Goal: Task Accomplishment & Management: Complete application form

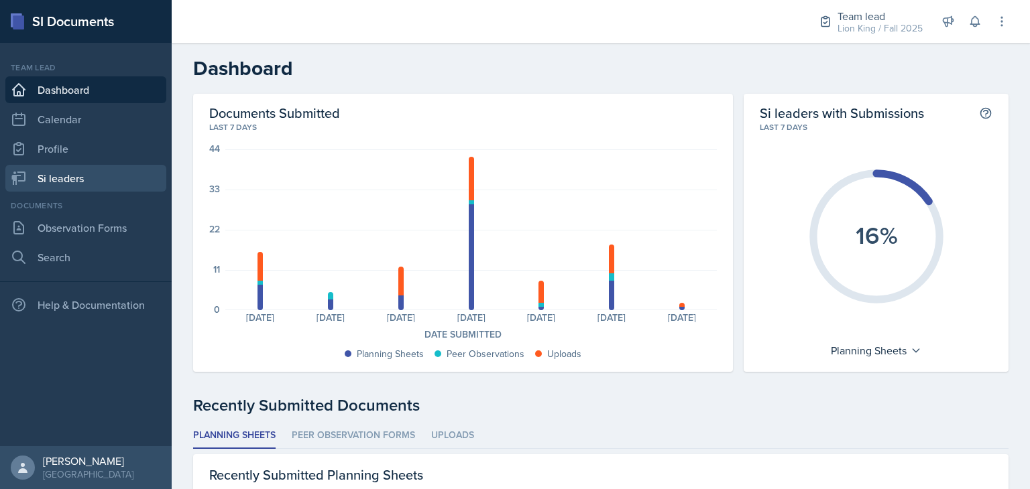
click at [113, 182] on link "Si leaders" at bounding box center [85, 178] width 161 height 27
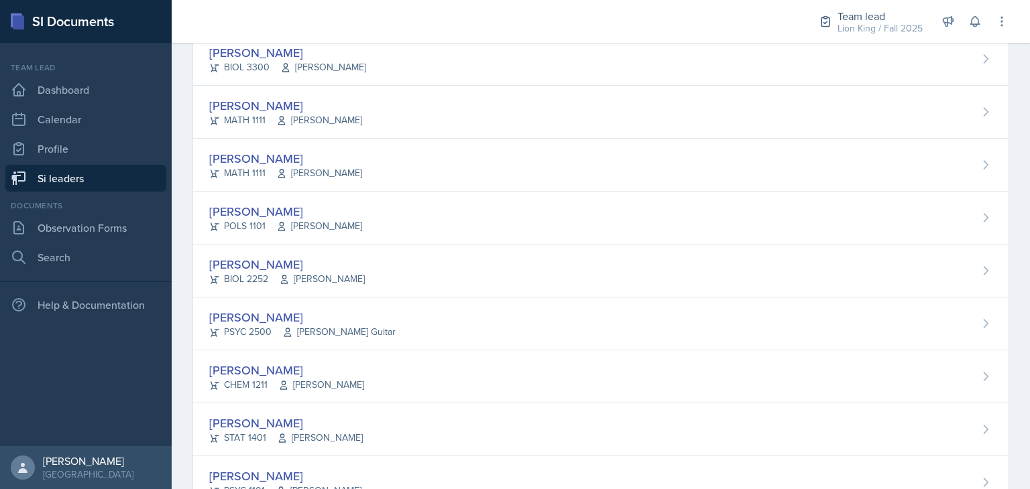
scroll to position [202, 0]
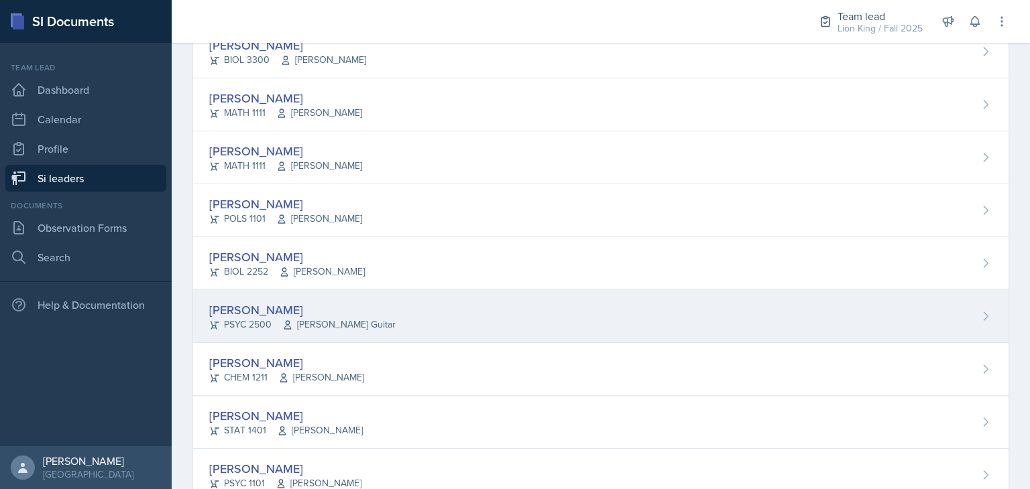
click at [416, 304] on div "[PERSON_NAME] PSYC 2500 [PERSON_NAME] Guitar" at bounding box center [600, 316] width 815 height 53
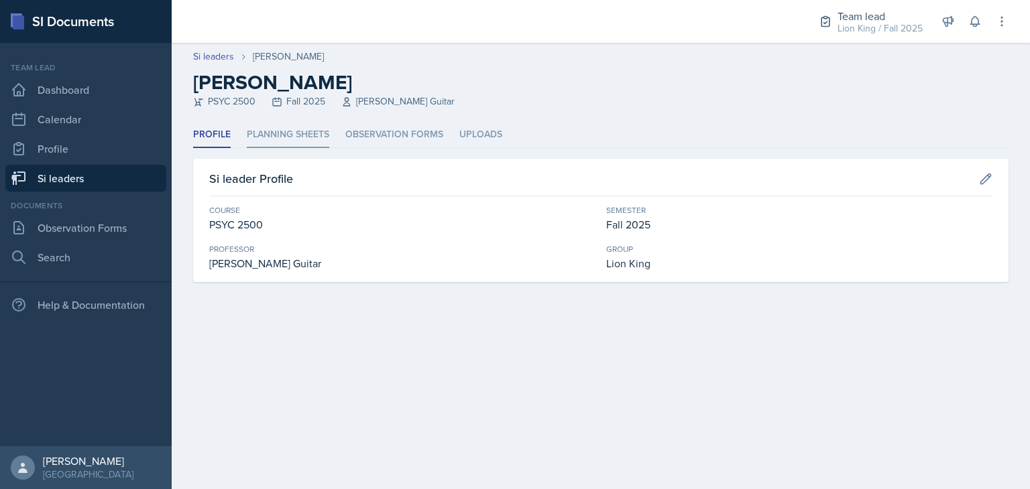
click at [300, 145] on li "Planning Sheets" at bounding box center [288, 135] width 82 height 26
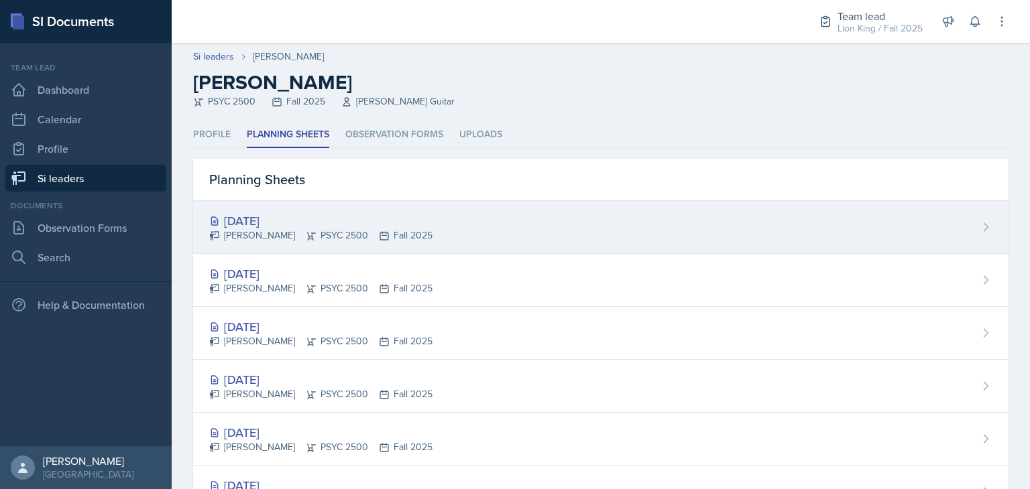
click at [719, 210] on div "[DATE] [PERSON_NAME] PSYC 2500 Fall 2025" at bounding box center [600, 227] width 815 height 53
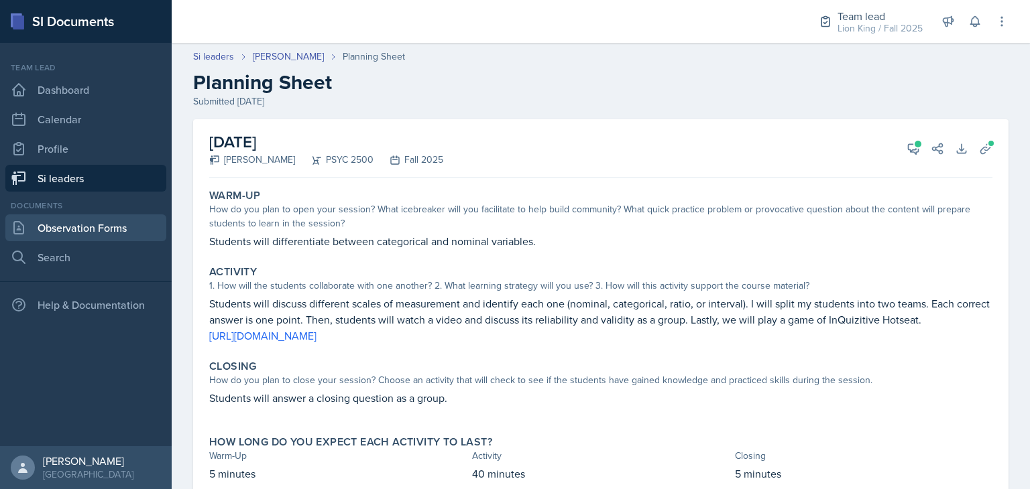
click at [61, 230] on link "Observation Forms" at bounding box center [85, 228] width 161 height 27
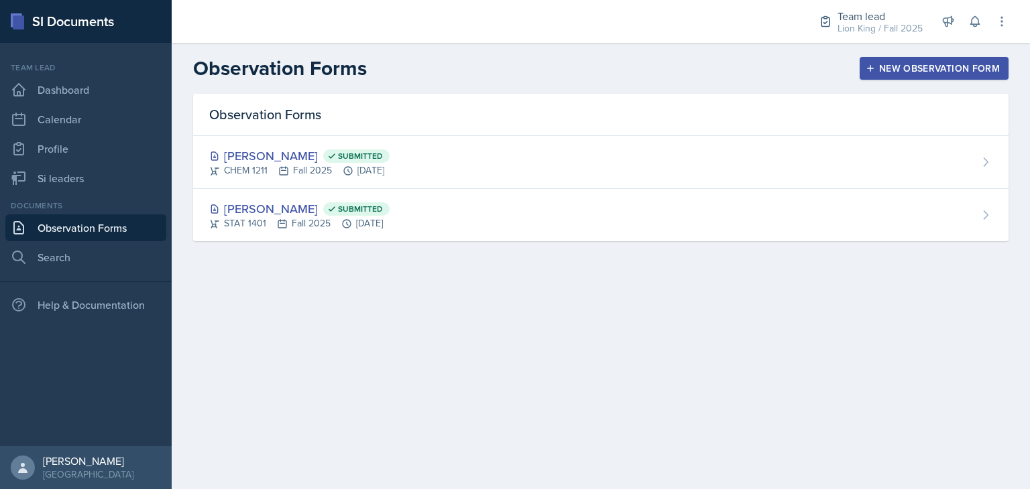
click at [894, 79] on button "New Observation Form" at bounding box center [933, 68] width 149 height 23
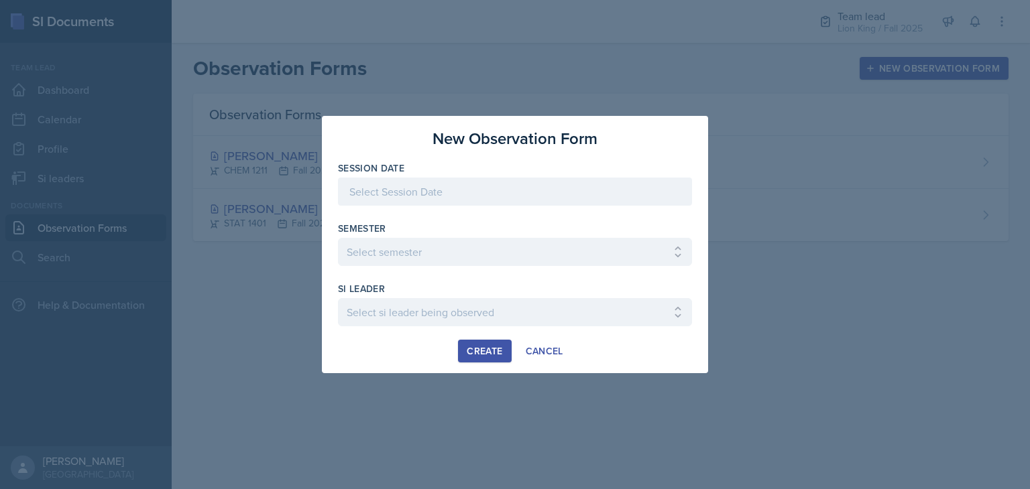
click at [533, 216] on div at bounding box center [515, 212] width 354 height 13
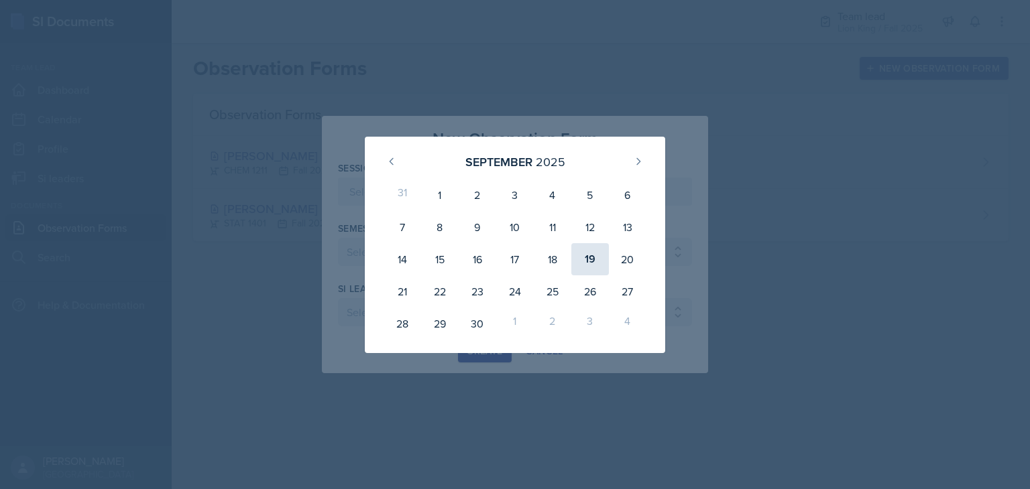
click at [589, 267] on div "19" at bounding box center [590, 259] width 38 height 32
type input "[DATE]"
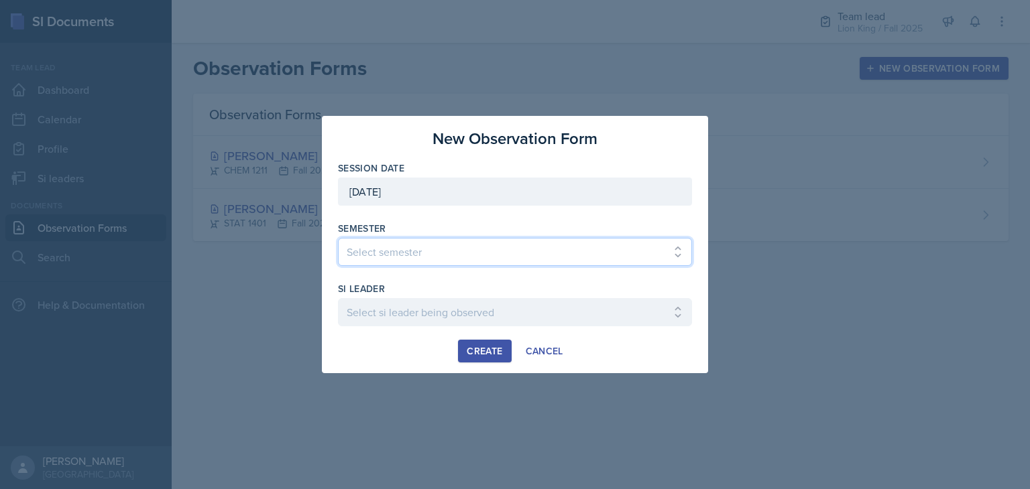
click at [592, 251] on select "Select semester All Spring 2021 Summer 2021 Spring 2022 Fall 2020 Fall 2021 Fal…" at bounding box center [515, 252] width 354 height 28
select select "2bed604d-1099-4043-b1bc-2365e8740244"
click at [338, 238] on select "Select semester All Spring 2021 Summer 2021 Spring 2022 Fall 2020 Fall 2021 Fal…" at bounding box center [515, 252] width 354 height 28
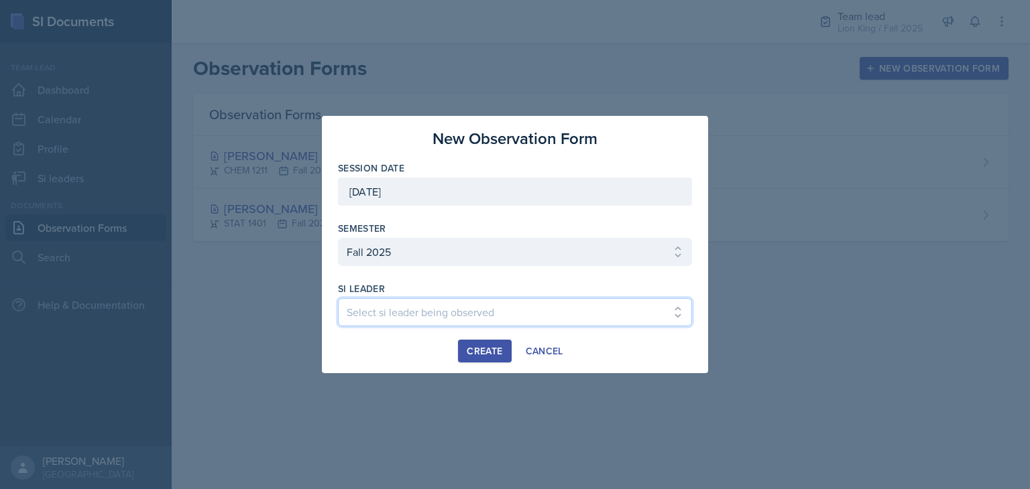
click at [403, 314] on select "Select si leader being observed [PERSON_NAME] / CHEM 1211 / Demon SI of [GEOGRA…" at bounding box center [515, 312] width 354 height 28
select select "c01160dc-055e-4985-8e6c-100952cd2e8c"
click at [338, 298] on select "Select si leader being observed [PERSON_NAME] / CHEM 1211 / Demon SI of [GEOGRA…" at bounding box center [515, 312] width 354 height 28
click at [488, 346] on div "Create" at bounding box center [485, 351] width 36 height 11
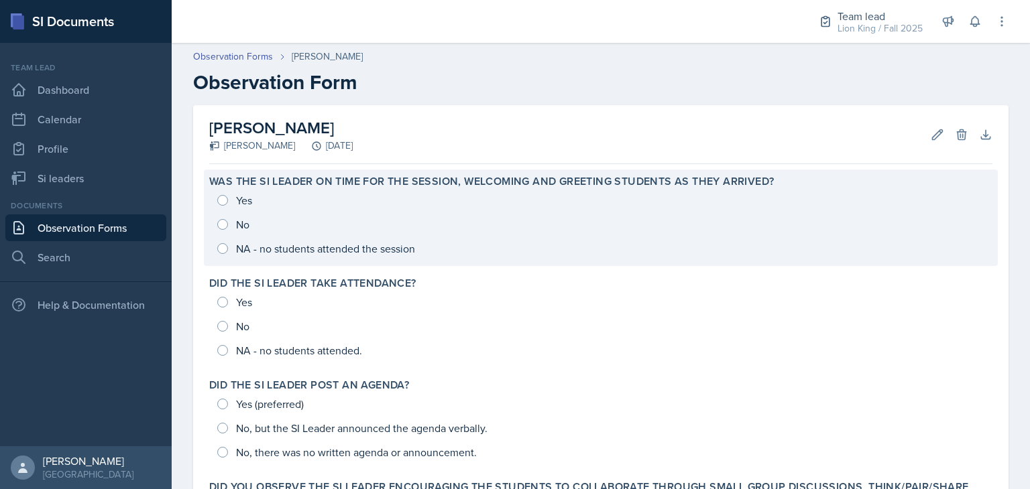
click at [217, 200] on div "Yes No NA - no students attended the session" at bounding box center [600, 224] width 783 height 72
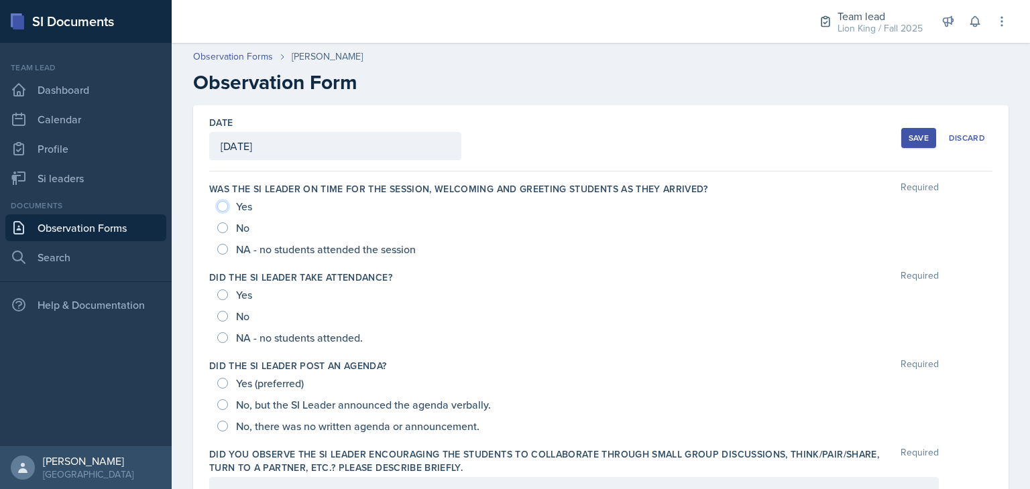
click at [222, 211] on input "Yes" at bounding box center [222, 206] width 11 height 11
radio input "true"
click at [221, 249] on input "NA - no students attended the session" at bounding box center [222, 249] width 11 height 11
radio input "true"
click at [223, 340] on input "NA - no students attended." at bounding box center [222, 337] width 11 height 11
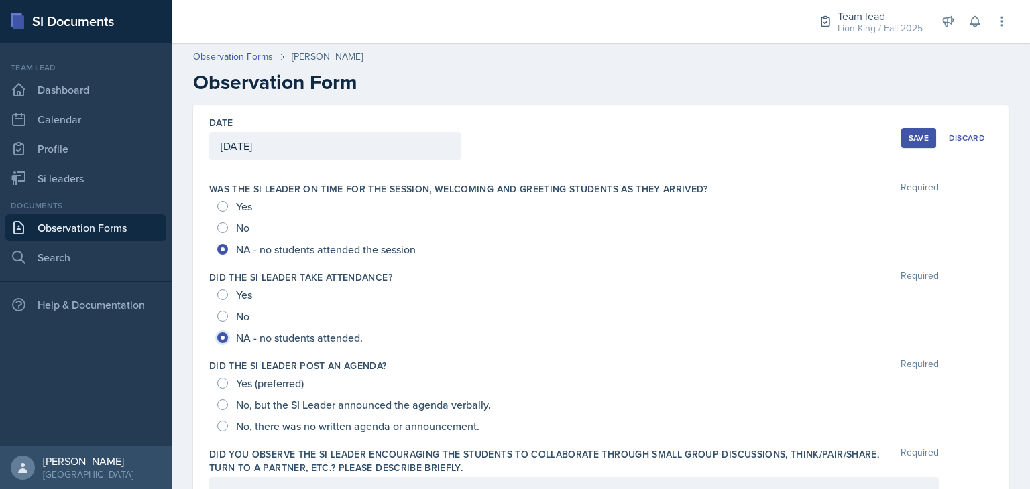
radio input "true"
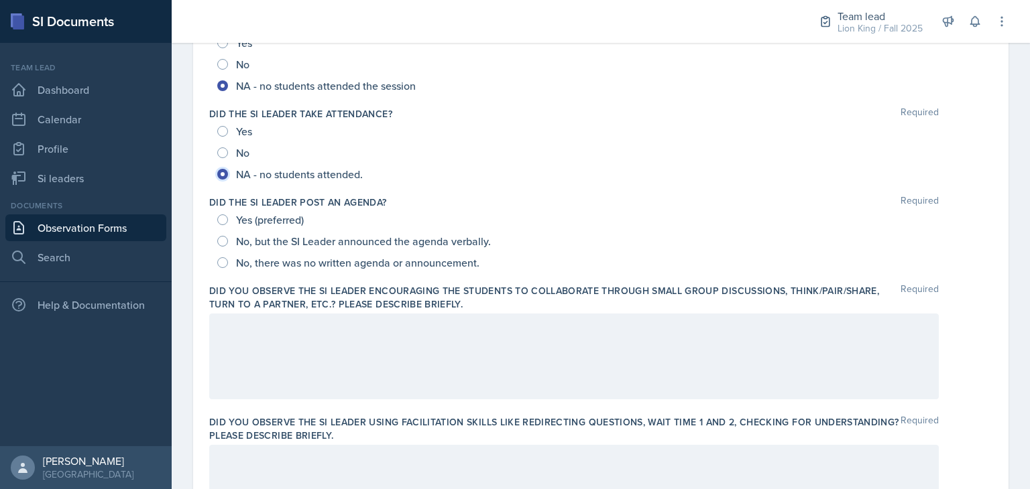
scroll to position [172, 0]
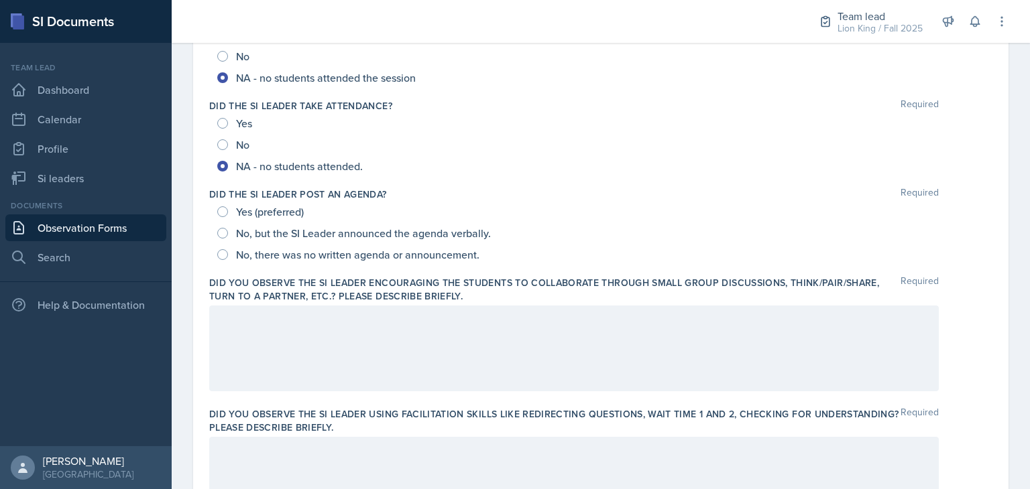
click at [297, 214] on span "Yes (preferred)" at bounding box center [270, 211] width 68 height 13
click at [228, 214] on input "Yes (preferred)" at bounding box center [222, 211] width 11 height 11
radio input "true"
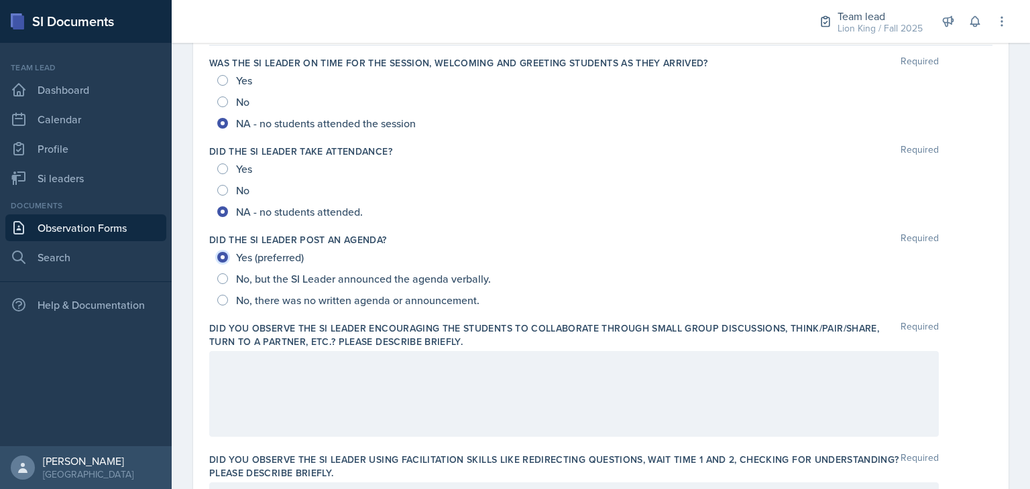
scroll to position [119, 0]
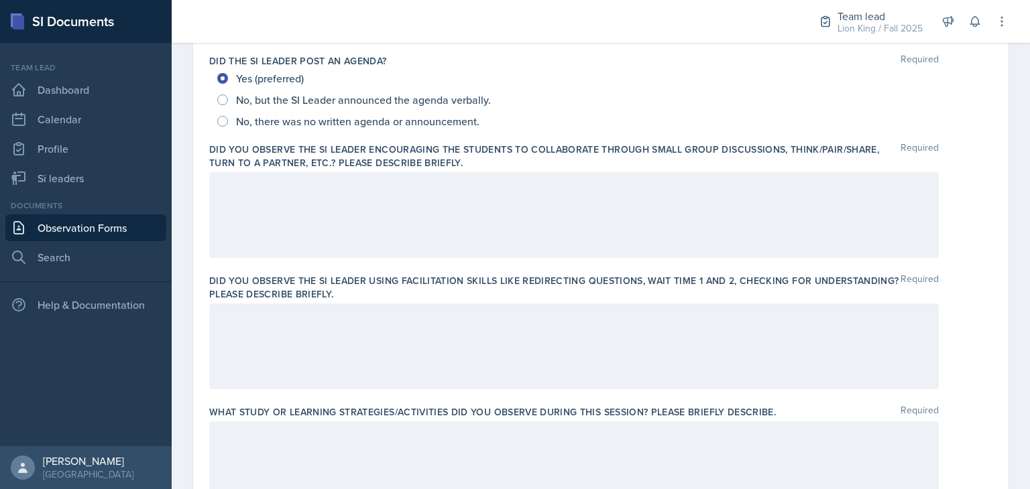
click at [475, 192] on p at bounding box center [574, 186] width 707 height 16
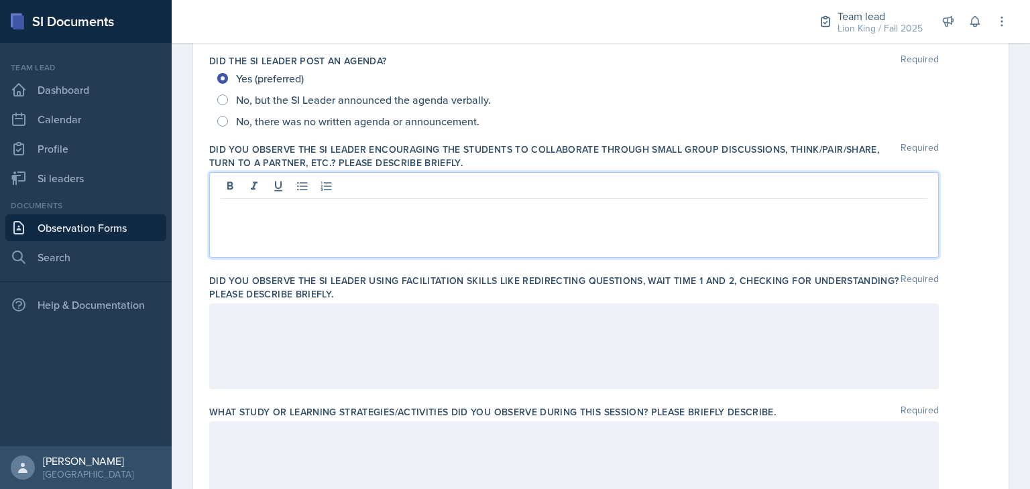
scroll to position [328, 0]
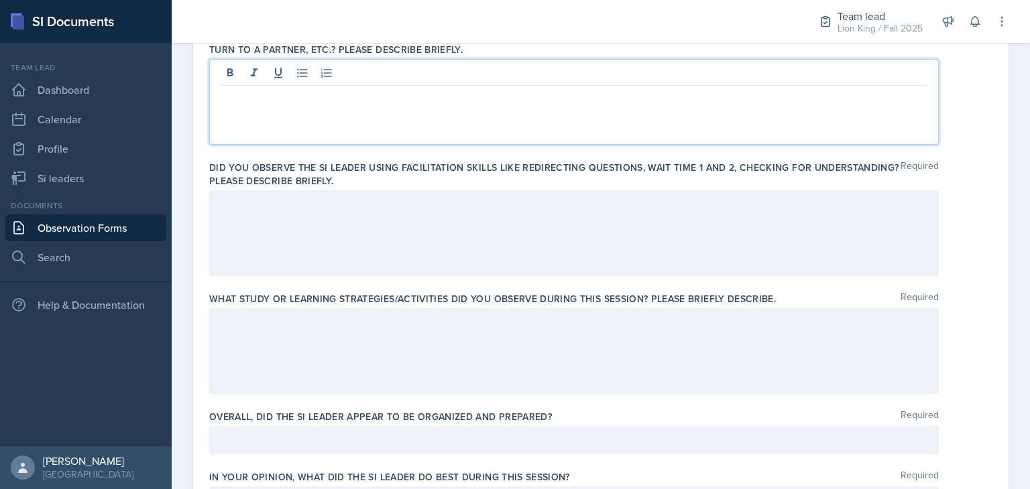
click at [733, 341] on div at bounding box center [573, 351] width 729 height 86
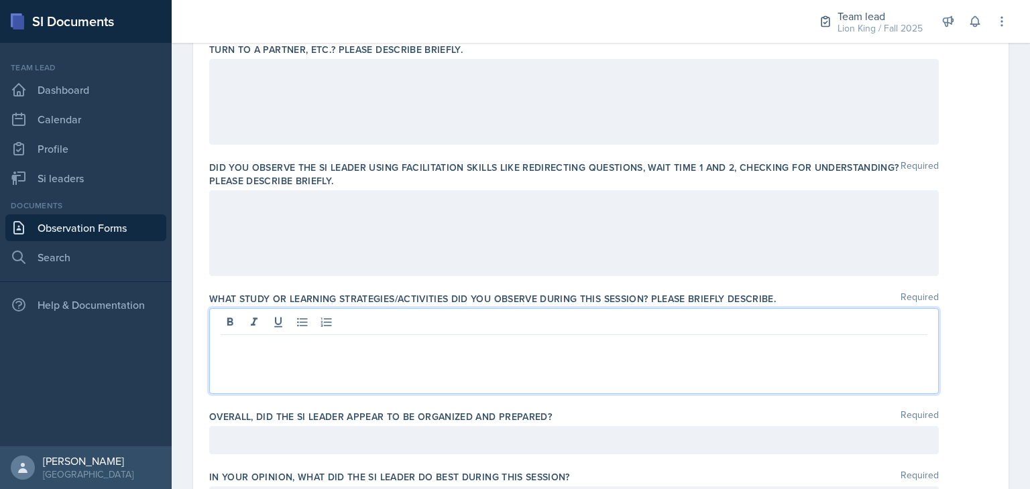
scroll to position [442, 0]
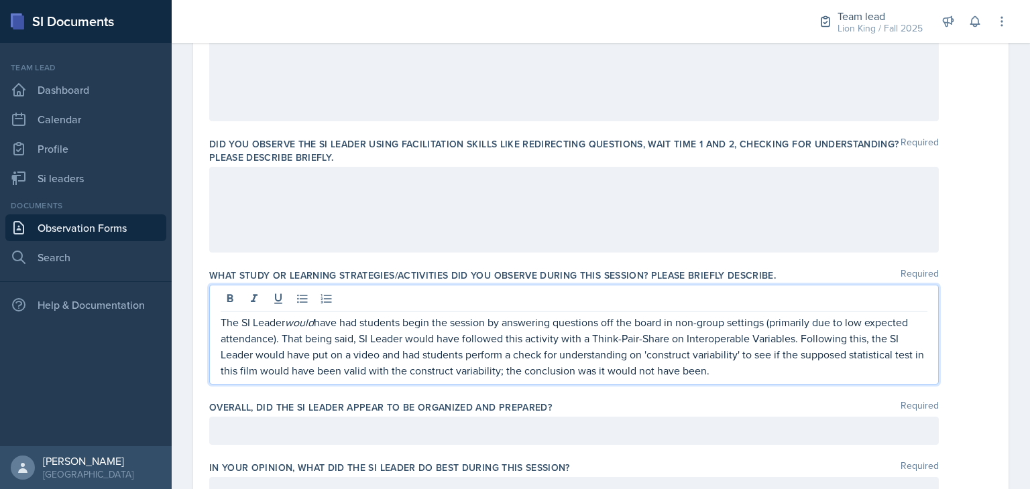
click at [241, 429] on div at bounding box center [573, 431] width 729 height 28
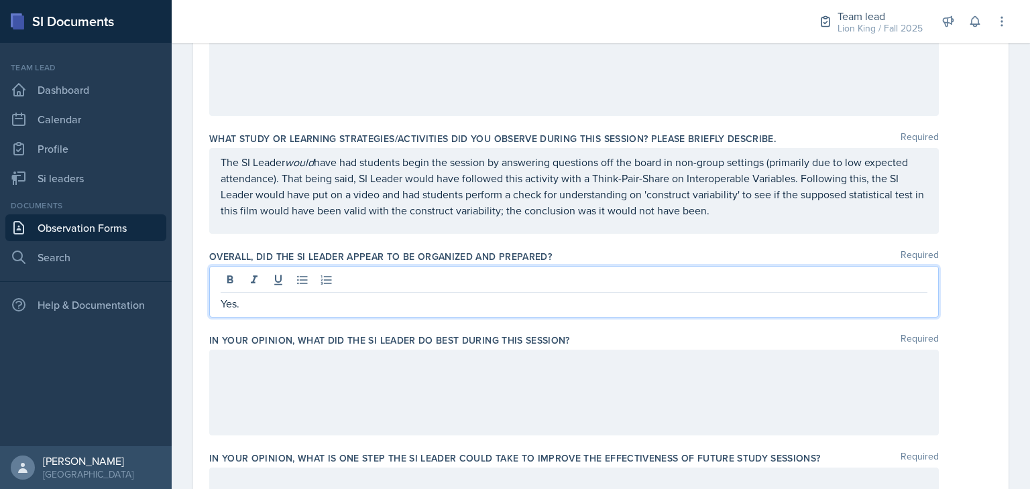
click at [559, 367] on p at bounding box center [574, 364] width 707 height 16
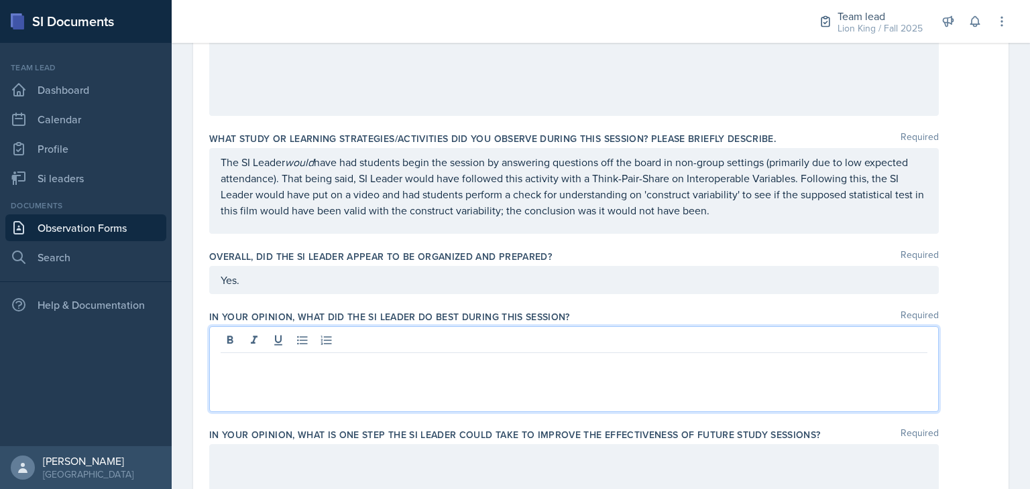
scroll to position [578, 0]
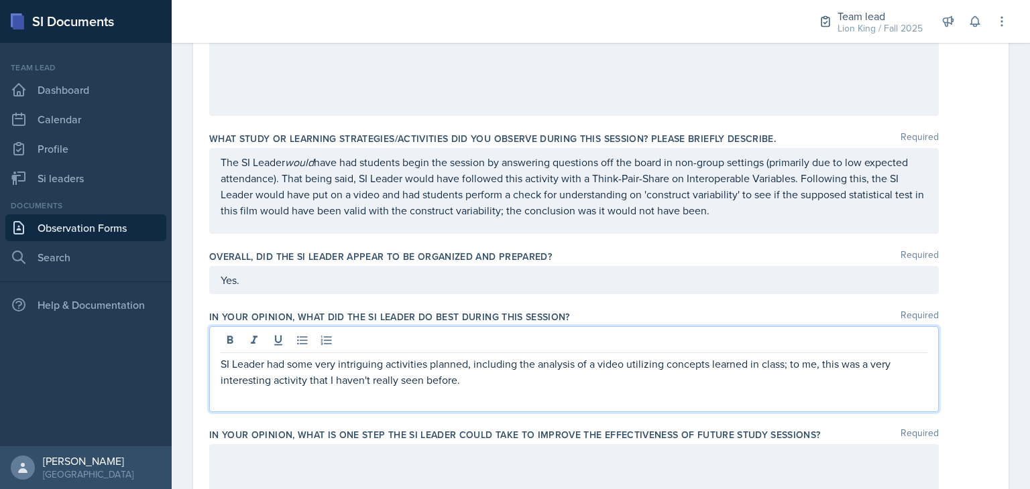
click at [606, 383] on p "SI Leader had some very intriguing activities planned, including the analysis o…" at bounding box center [574, 372] width 707 height 32
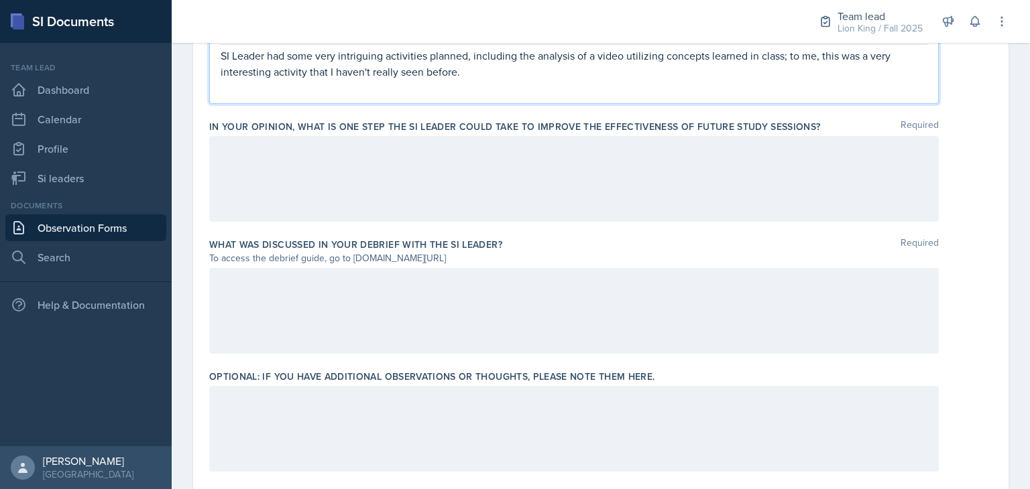
scroll to position [922, 0]
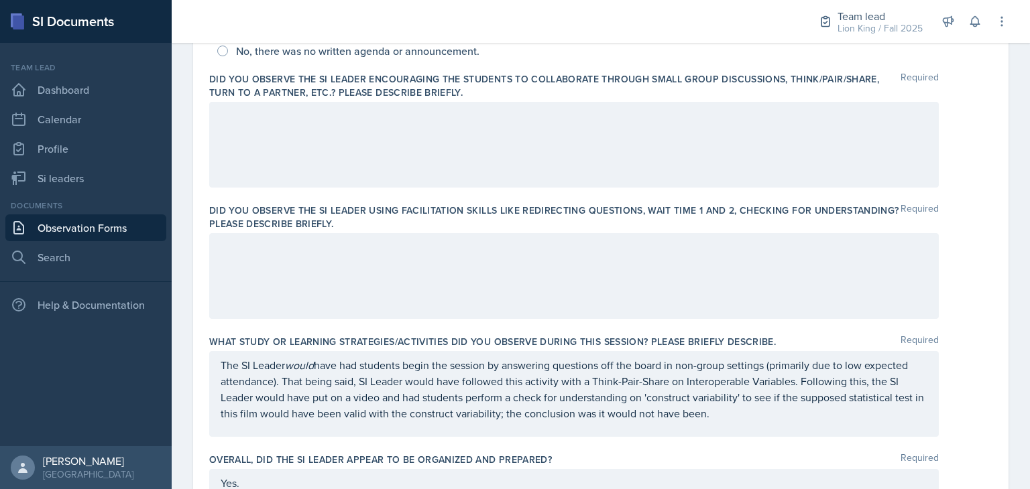
click at [587, 278] on div at bounding box center [573, 276] width 729 height 86
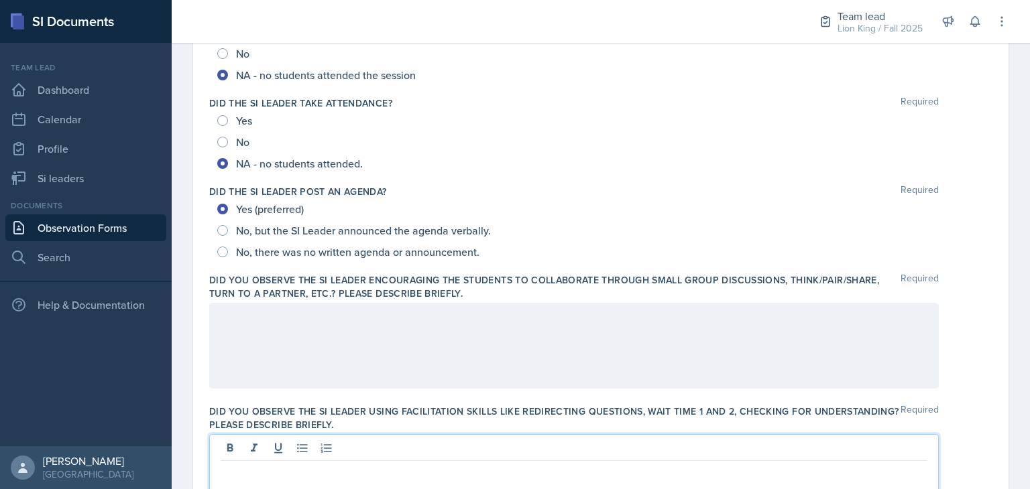
click at [558, 345] on div at bounding box center [573, 346] width 729 height 86
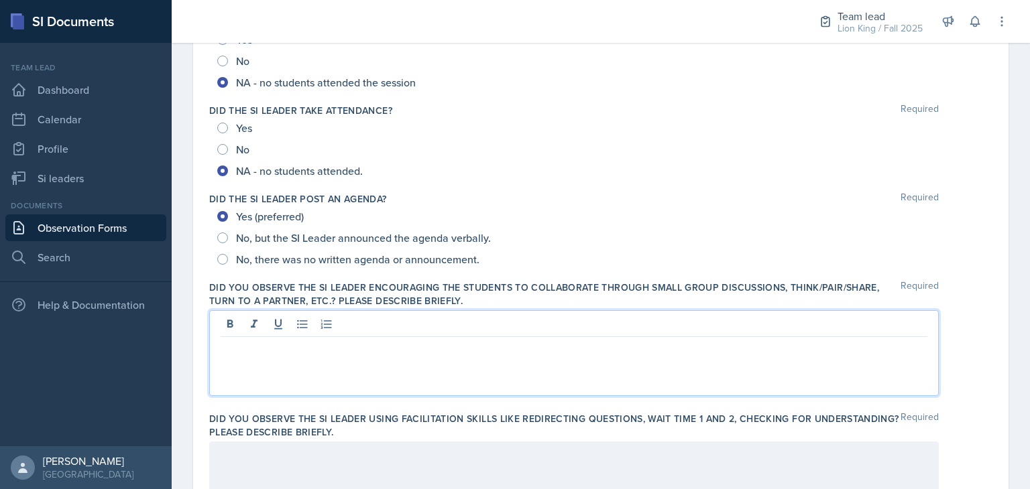
click at [638, 256] on div "No, there was no written agenda or announcement." at bounding box center [600, 259] width 767 height 21
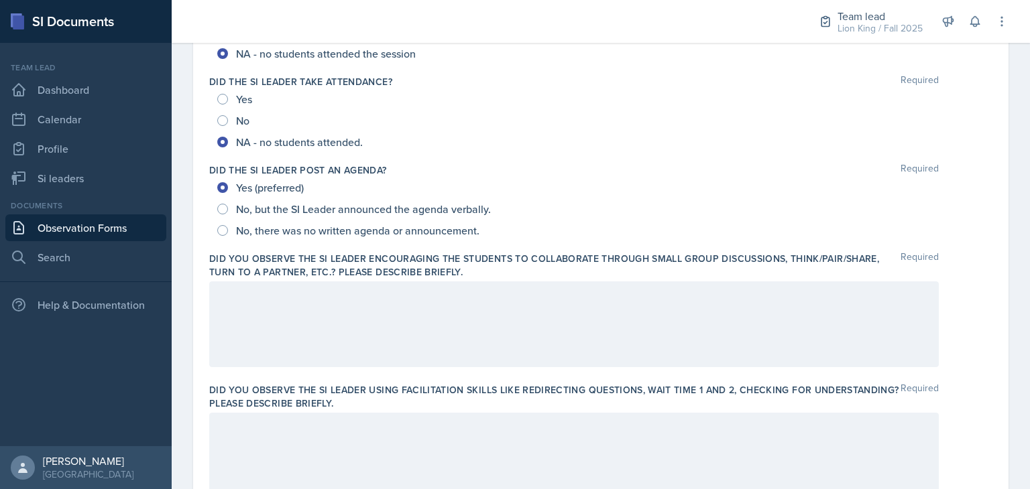
click at [594, 299] on p at bounding box center [574, 296] width 707 height 16
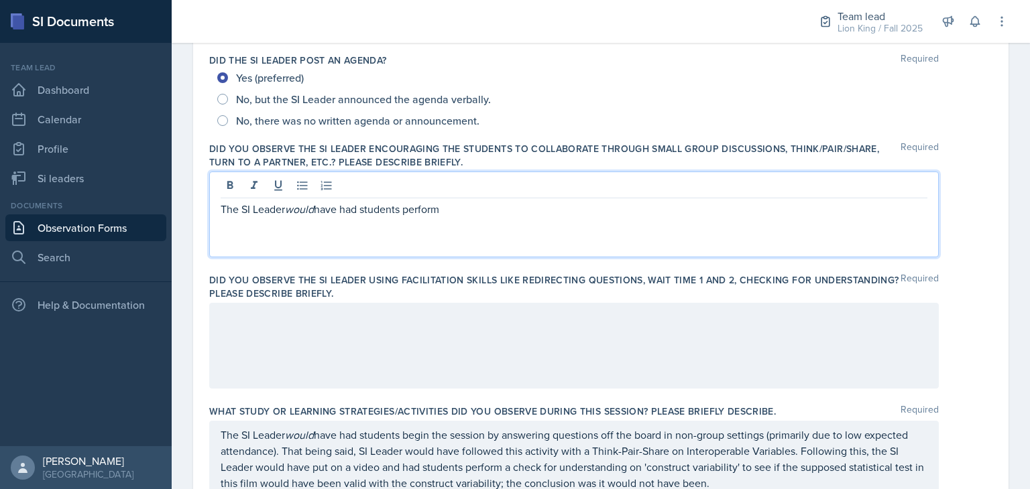
scroll to position [300, 0]
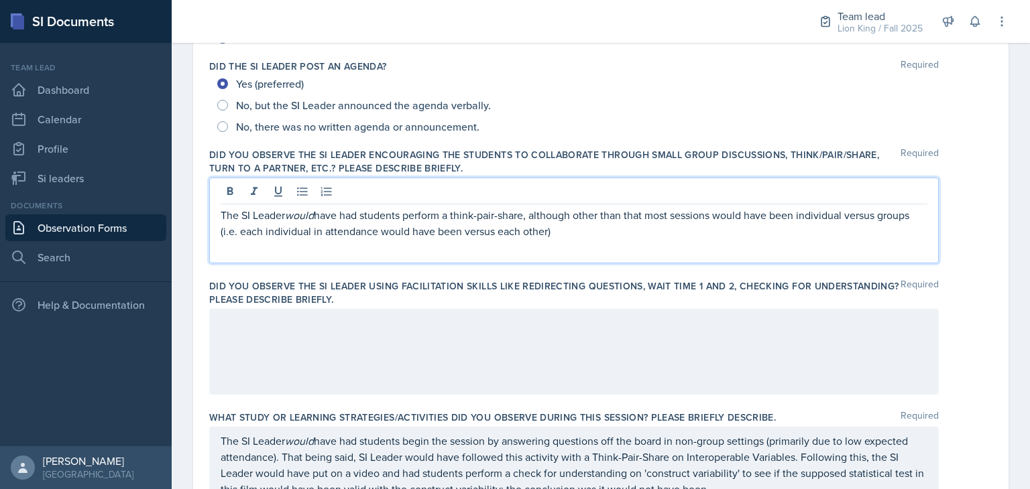
click at [271, 347] on div at bounding box center [573, 352] width 729 height 86
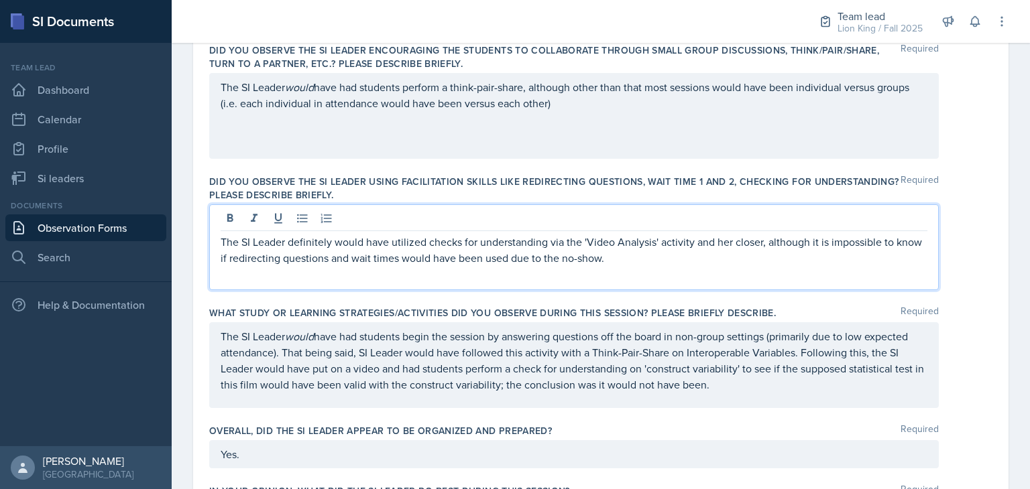
click at [606, 102] on p "The SI Leader would have had students perform a think-pair-share, although othe…" at bounding box center [574, 95] width 707 height 32
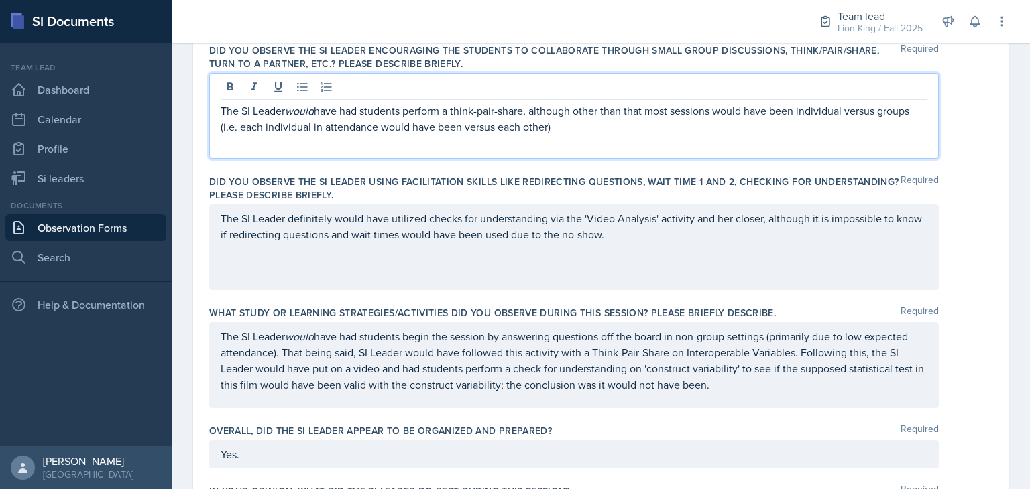
scroll to position [428, 0]
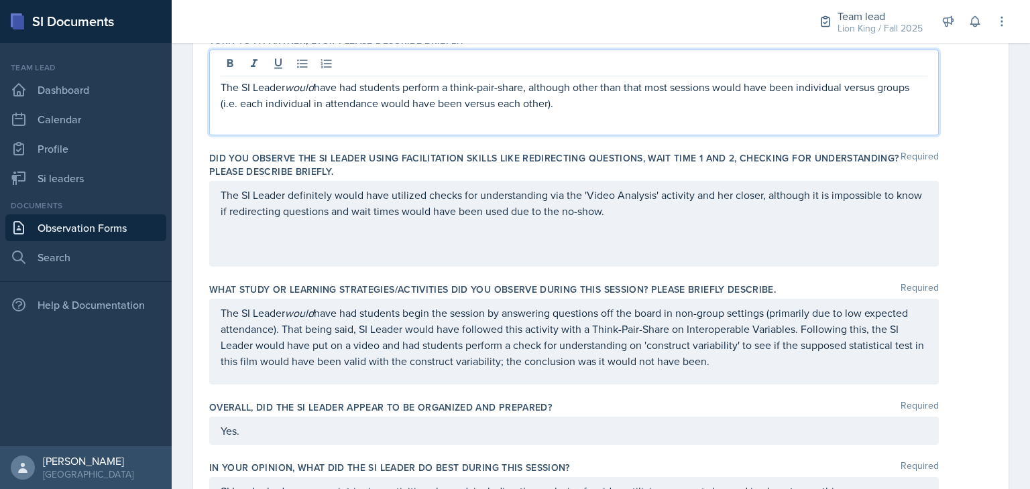
click at [257, 432] on div "Yes." at bounding box center [573, 431] width 729 height 28
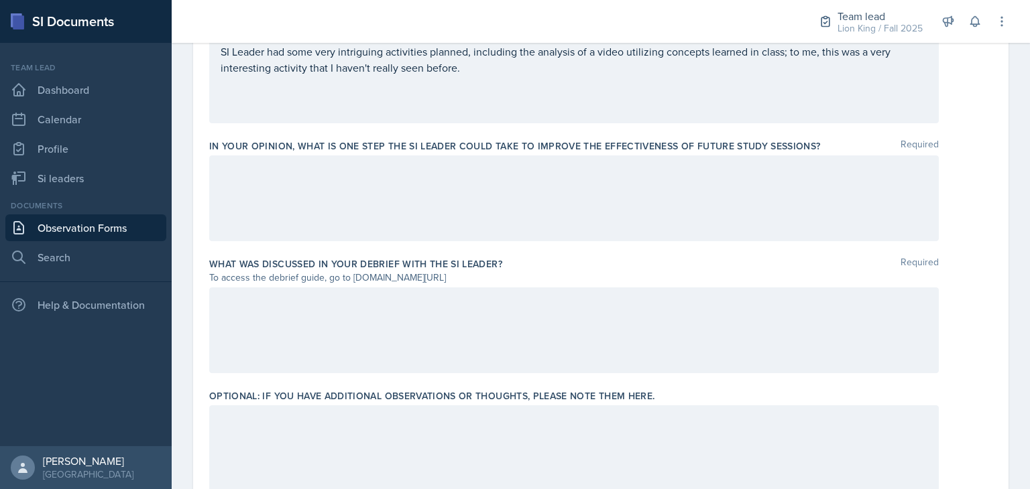
click at [217, 201] on div at bounding box center [573, 199] width 729 height 86
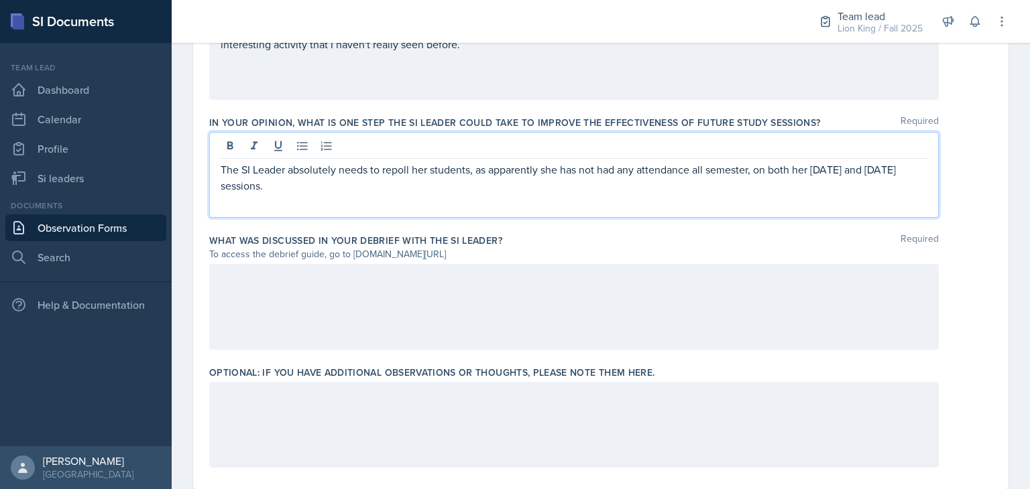
click at [507, 322] on div at bounding box center [573, 307] width 729 height 86
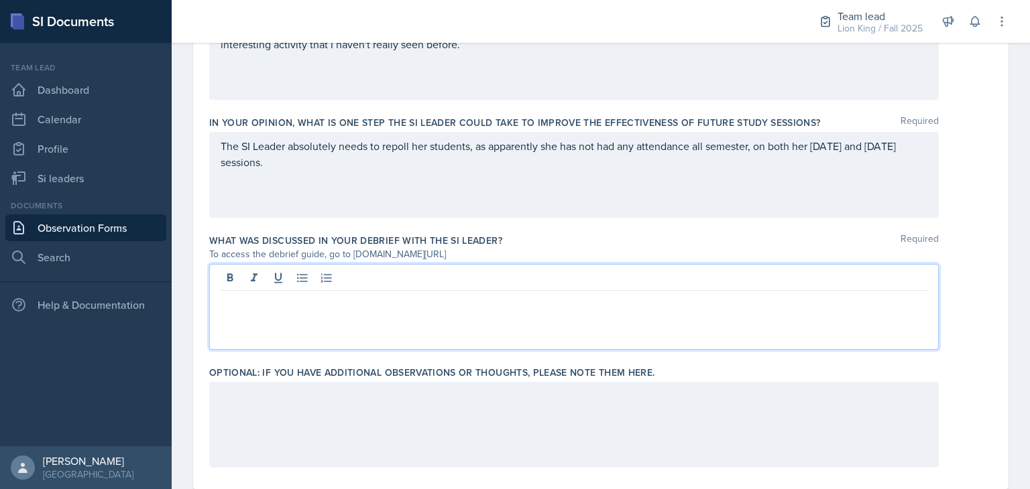
scroll to position [914, 0]
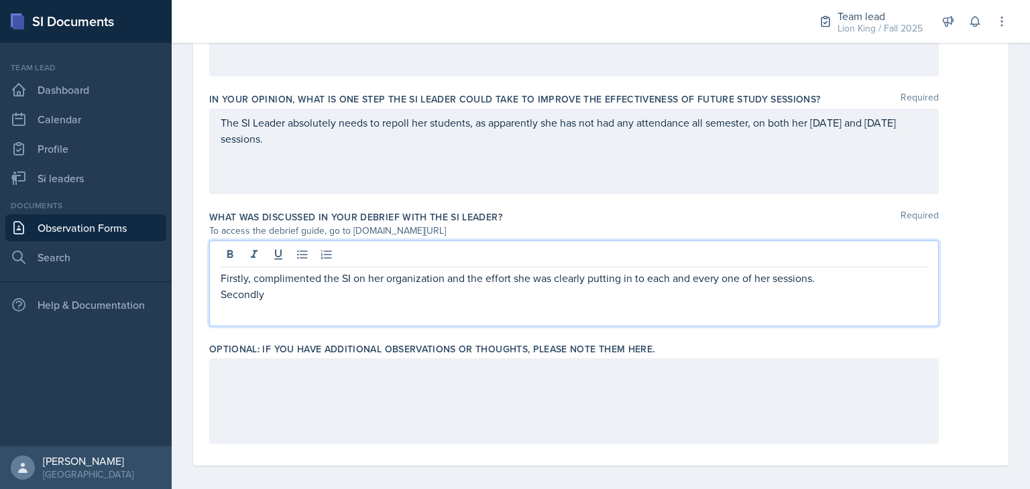
click at [351, 289] on p "Secondly" at bounding box center [574, 294] width 707 height 16
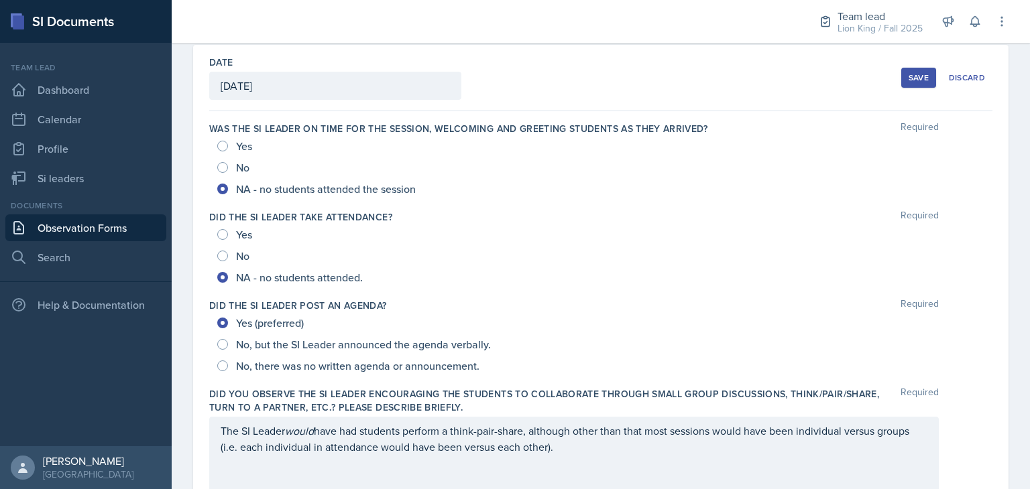
scroll to position [0, 0]
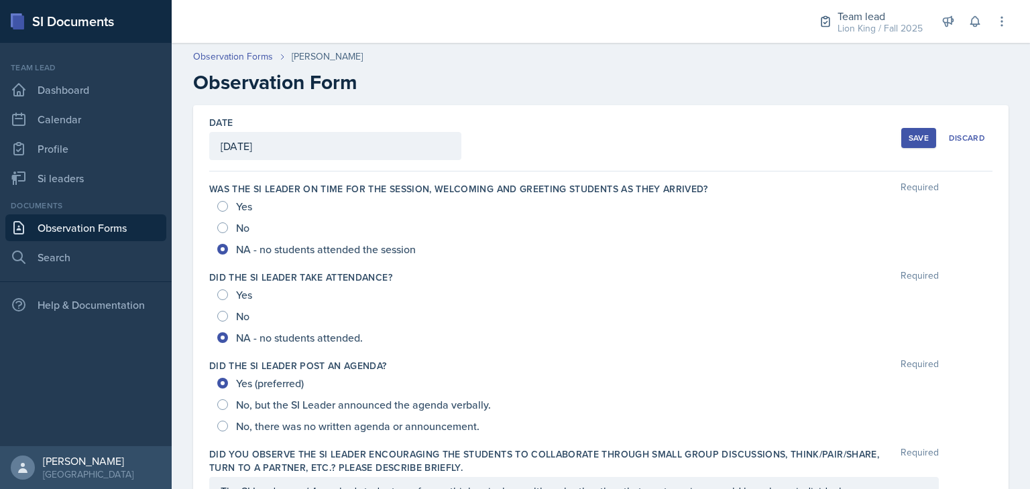
click at [908, 133] on div "Save" at bounding box center [918, 138] width 20 height 11
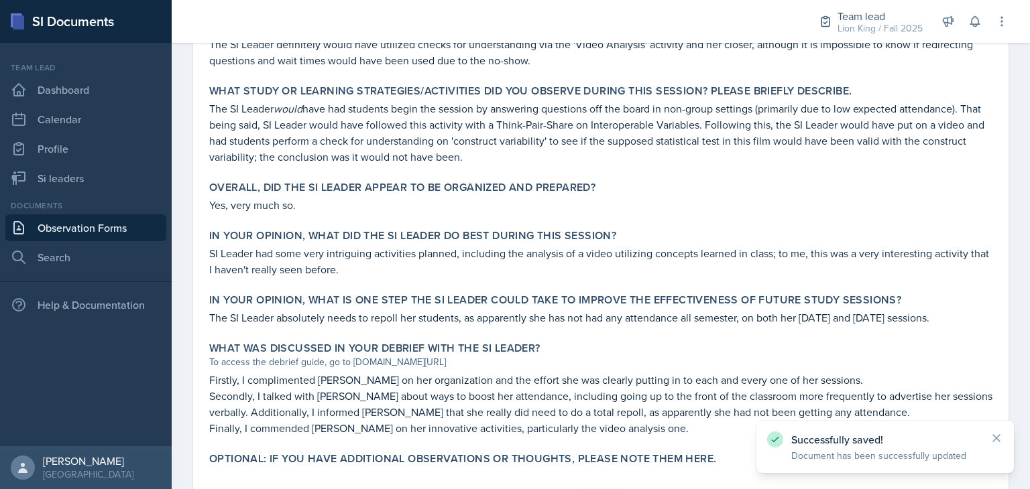
scroll to position [623, 0]
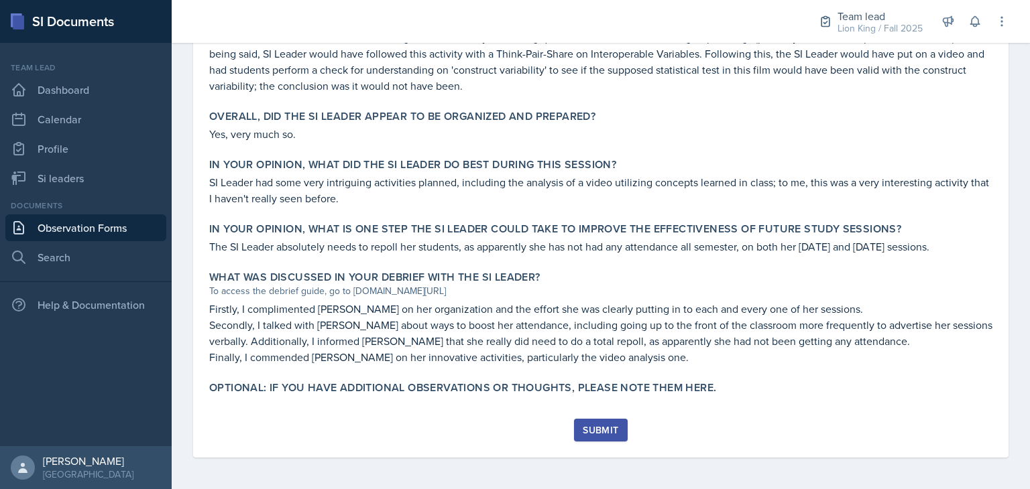
click at [593, 436] on button "Submit" at bounding box center [600, 430] width 53 height 23
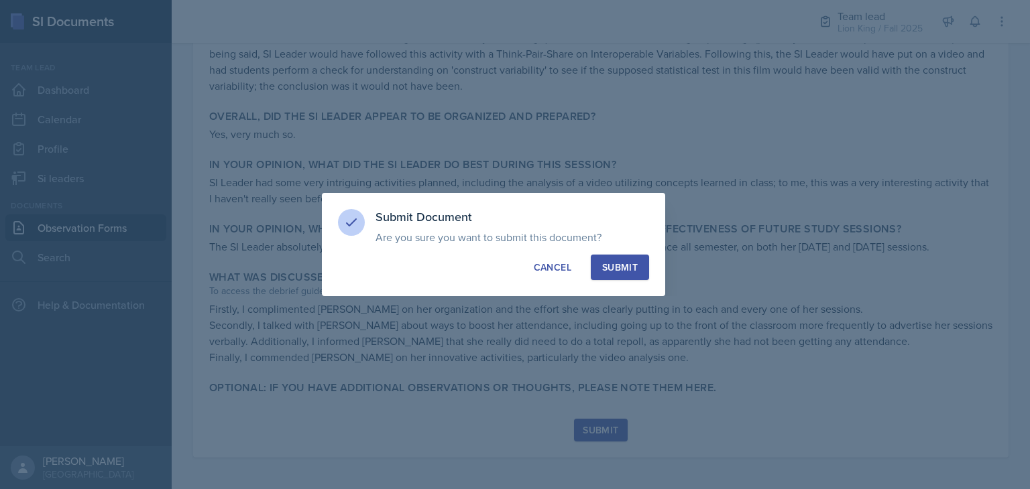
click at [633, 265] on div "Submit" at bounding box center [620, 267] width 36 height 13
